Goal: Find specific page/section: Find specific page/section

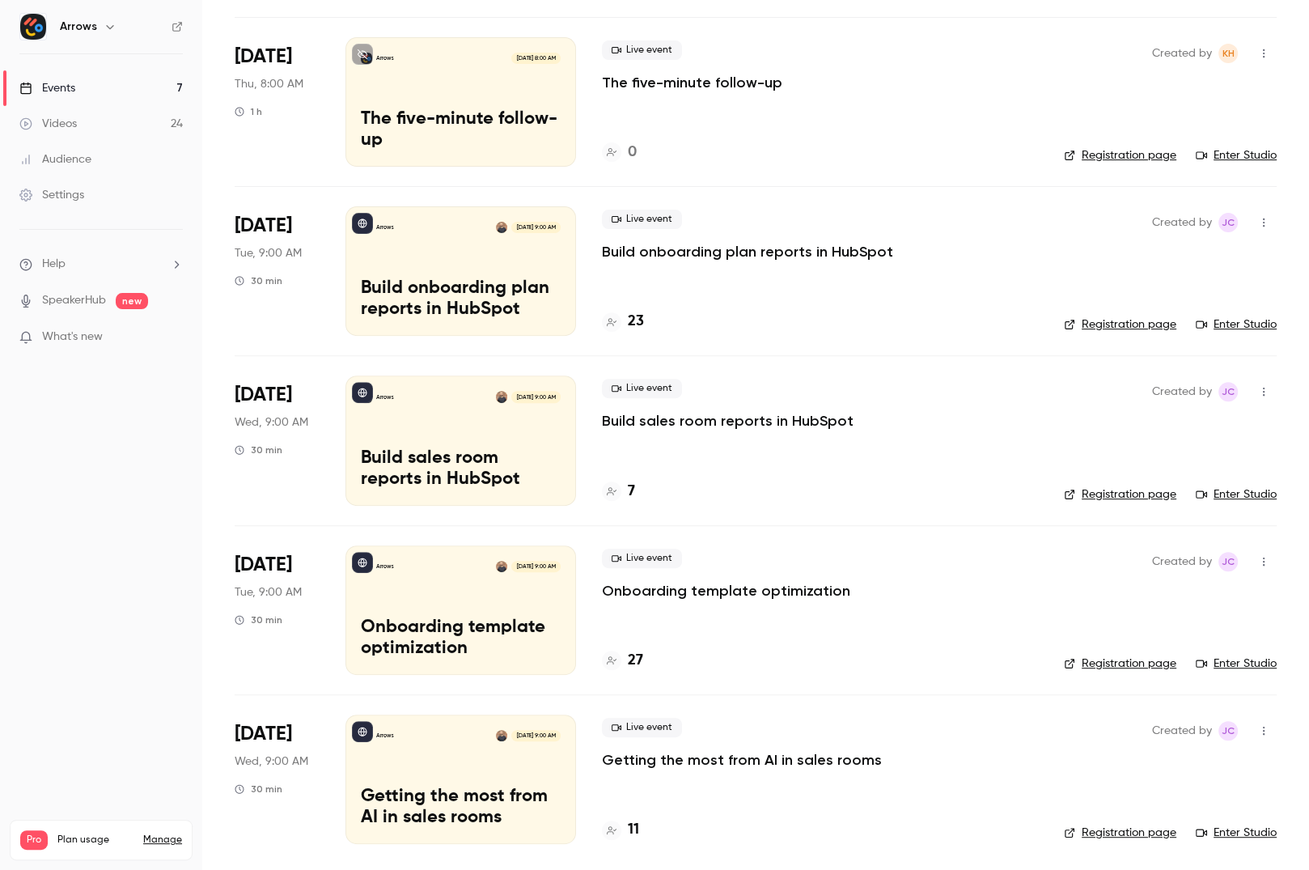
scroll to position [442, 0]
click at [1257, 51] on button "button" at bounding box center [1264, 53] width 26 height 26
click at [1257, 51] on div at bounding box center [654, 435] width 1309 height 870
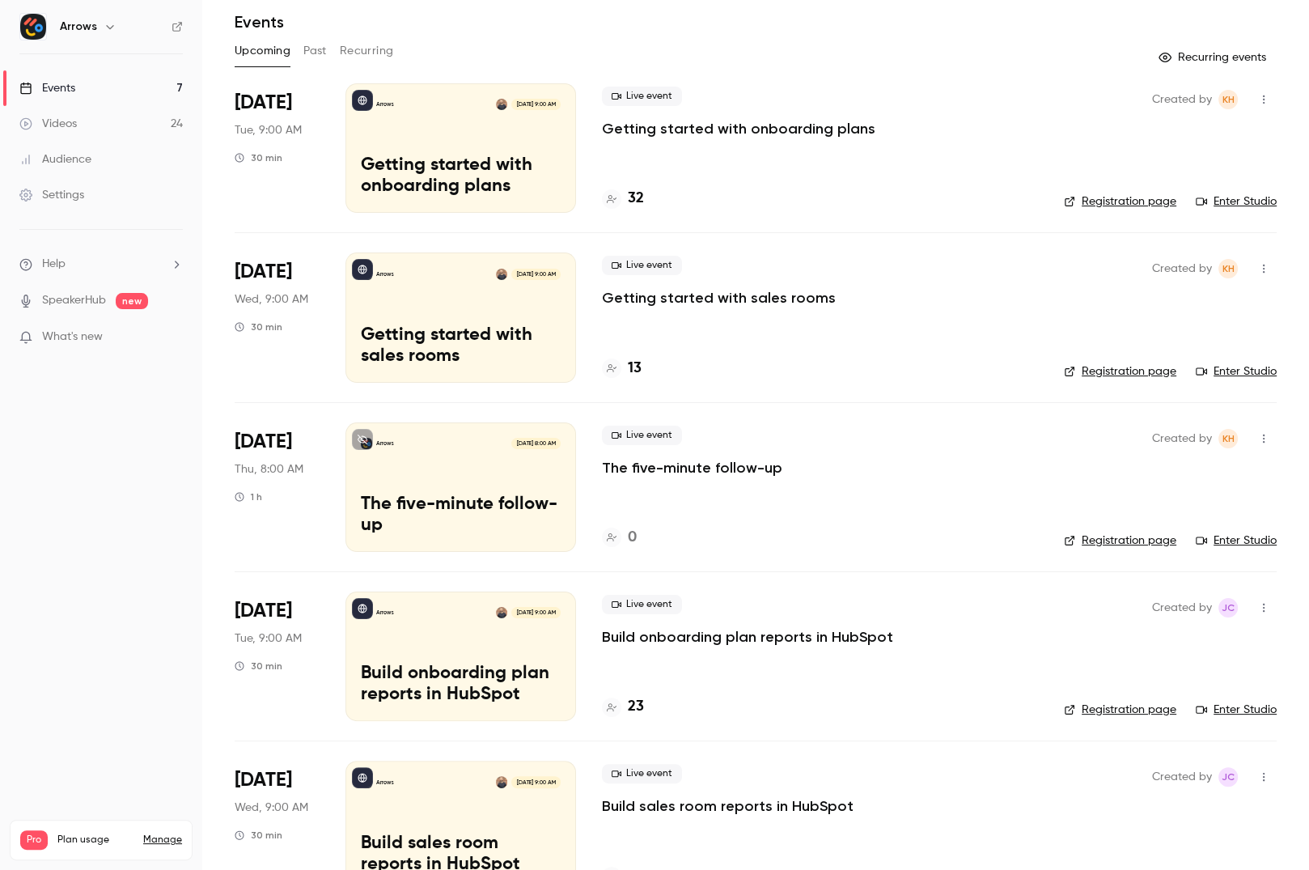
click at [633, 365] on h4 "13" at bounding box center [635, 369] width 14 height 22
